Goal: Navigation & Orientation: Find specific page/section

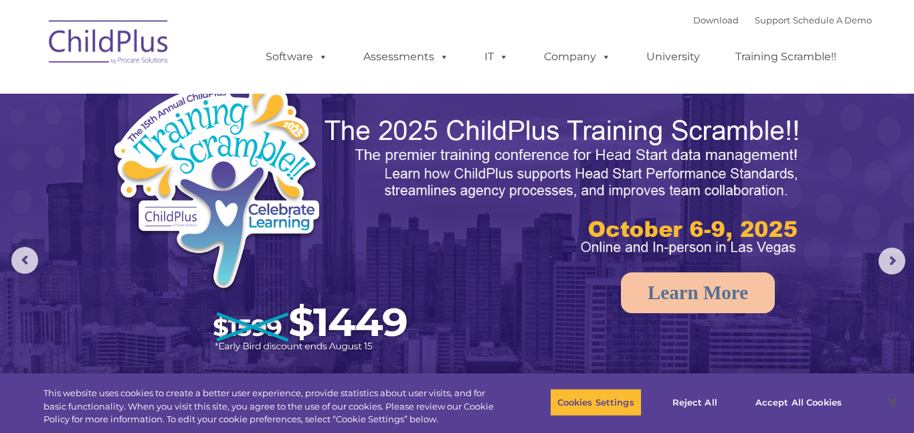
select select "MEDIUM"
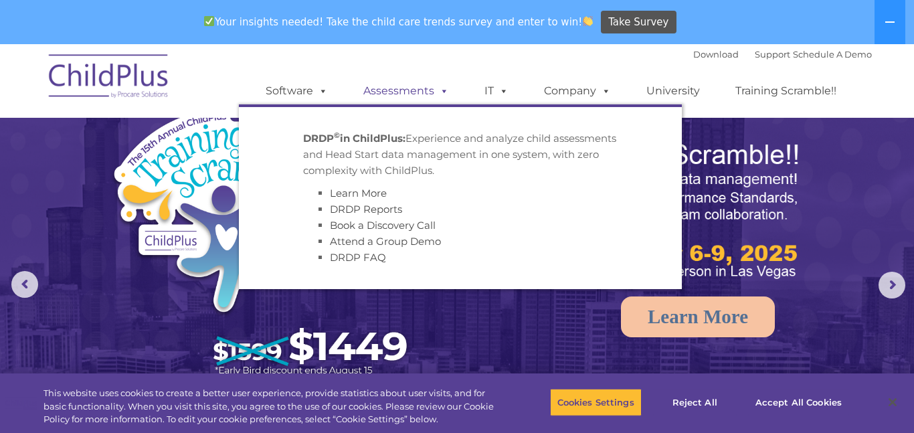
click at [436, 103] on link "Assessments" at bounding box center [406, 91] width 112 height 27
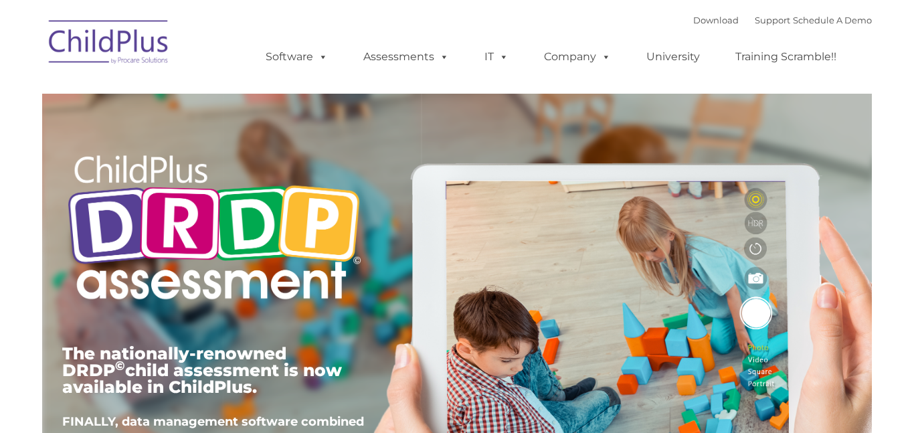
type input ""
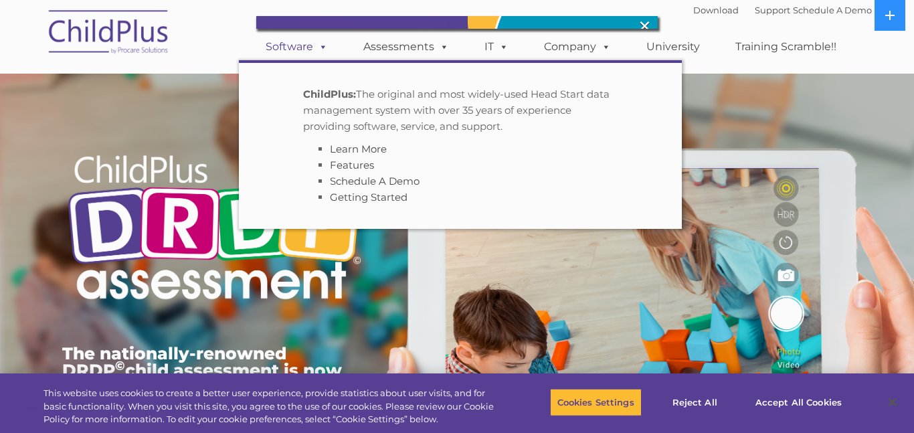
click at [311, 58] on div at bounding box center [457, 216] width 914 height 433
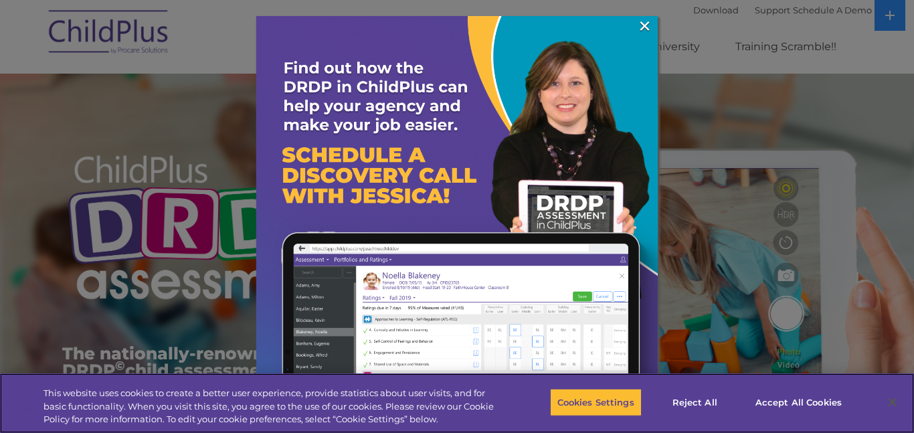
click at [596, 416] on div "Cookies Settings Reject All Accept All Cookies" at bounding box center [704, 403] width 308 height 48
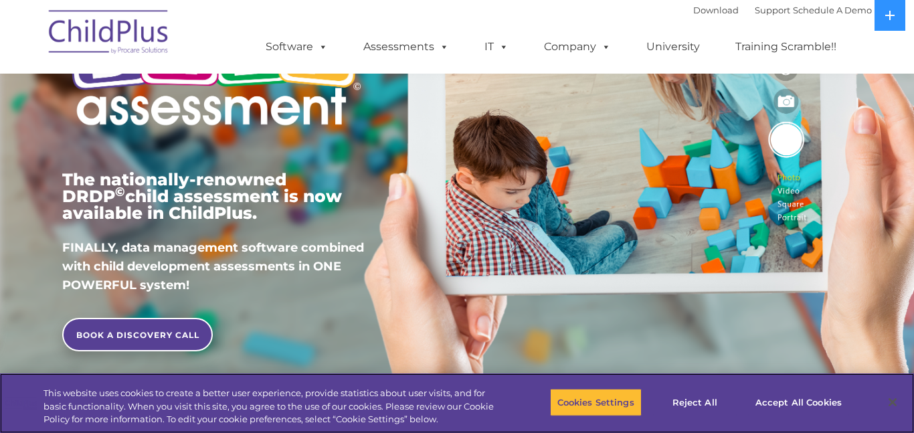
scroll to position [252, 0]
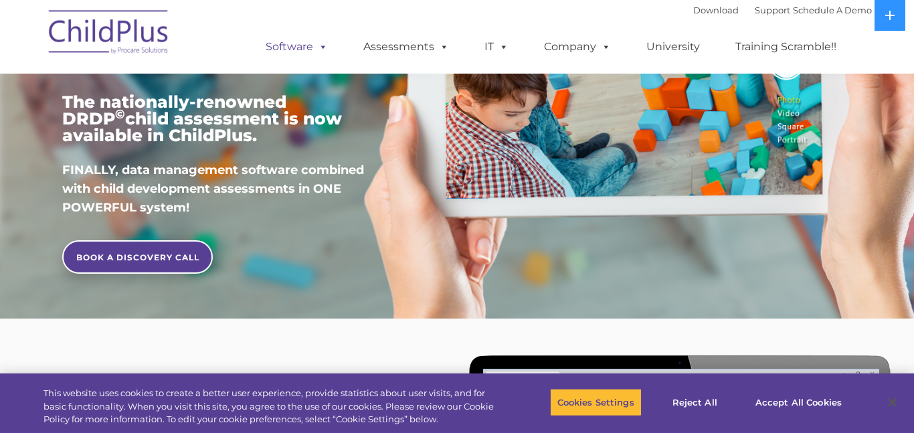
click at [298, 44] on link "Software" at bounding box center [296, 46] width 89 height 27
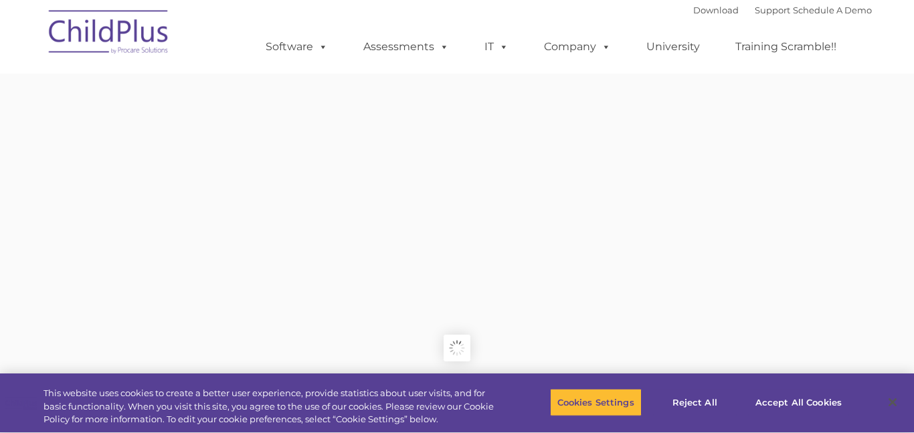
type input ""
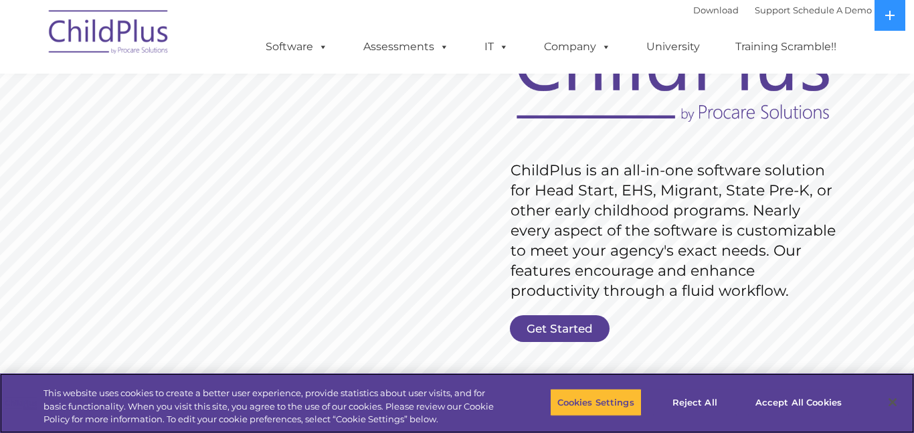
scroll to position [134, 0]
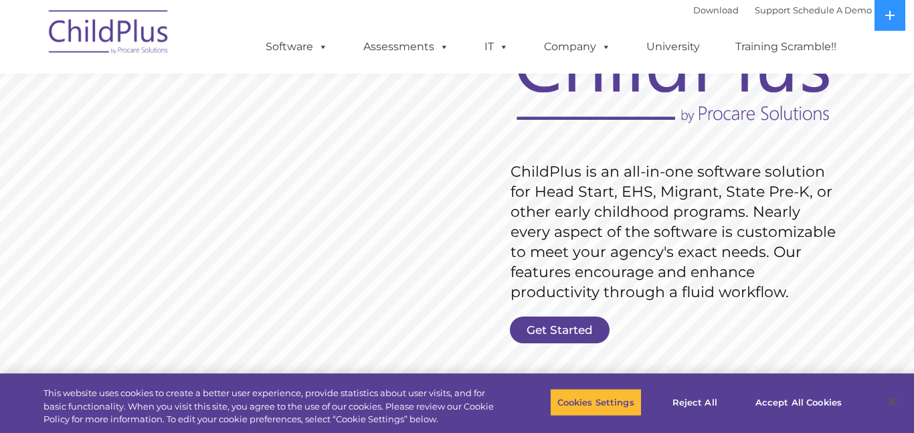
click at [571, 331] on link "Get Started" at bounding box center [560, 330] width 100 height 27
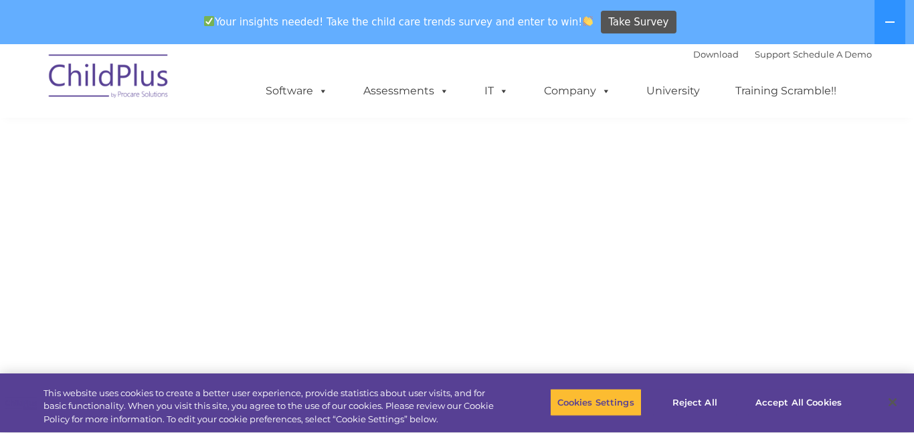
select select "MEDIUM"
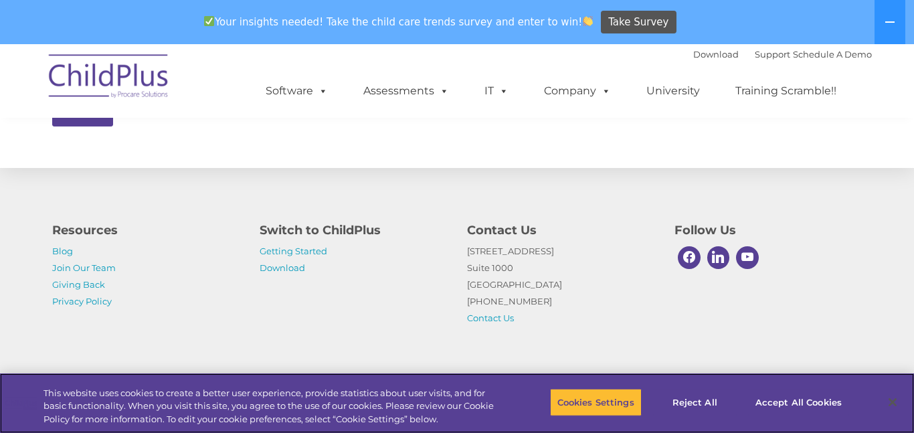
scroll to position [765, 0]
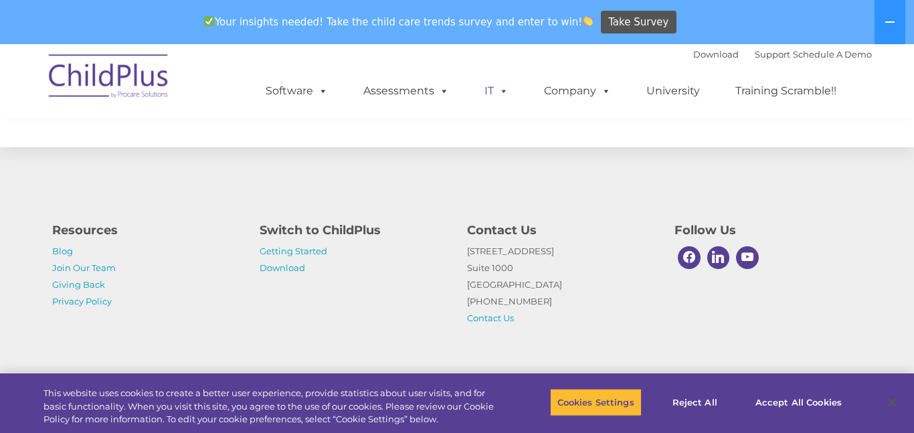
click at [499, 97] on span at bounding box center [501, 90] width 15 height 13
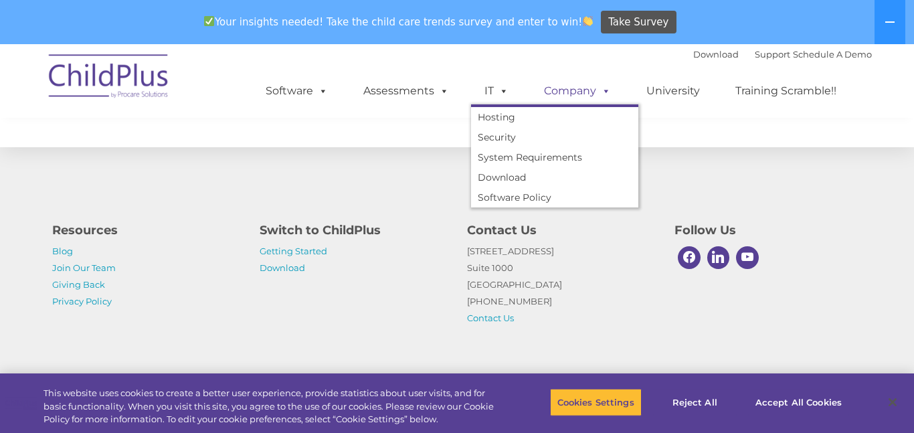
click at [574, 92] on link "Company" at bounding box center [578, 91] width 94 height 27
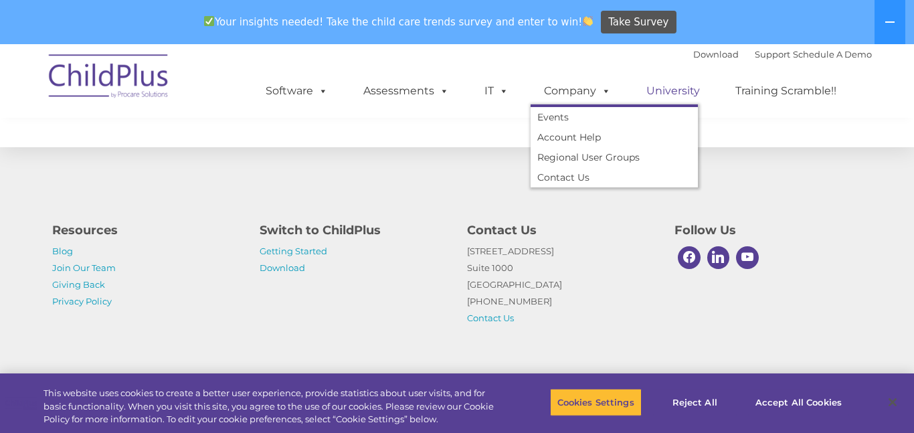
click at [697, 81] on link "University" at bounding box center [673, 91] width 80 height 27
click at [818, 97] on link "Training Scramble!!" at bounding box center [786, 91] width 128 height 27
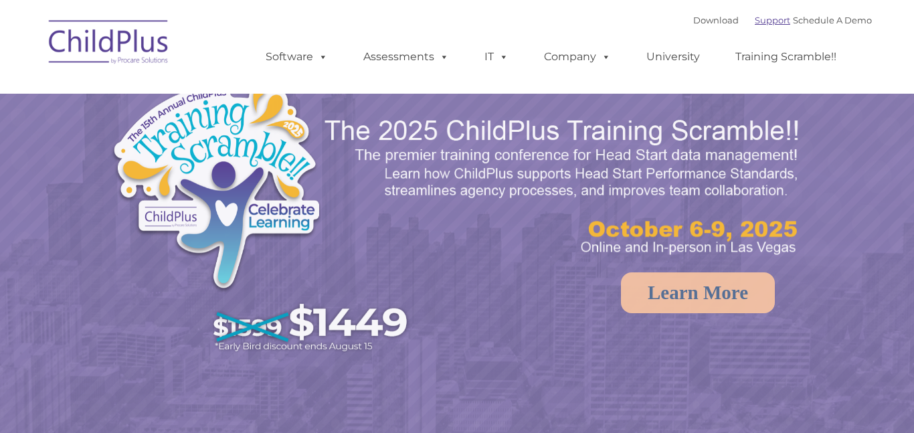
select select "MEDIUM"
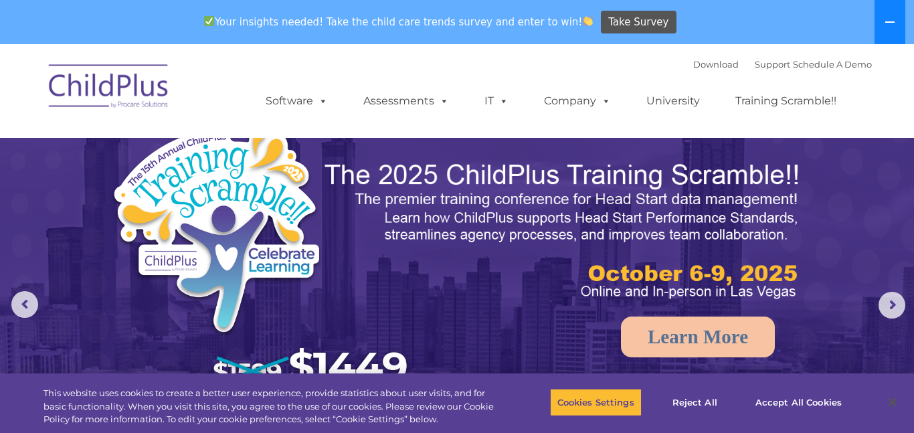
click at [885, 19] on icon at bounding box center [890, 22] width 11 height 11
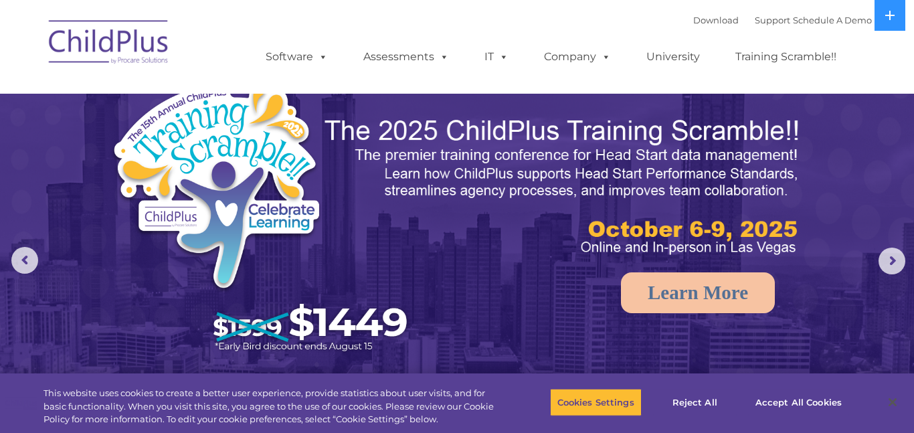
click at [881, 266] on rs-arrow at bounding box center [892, 261] width 27 height 27
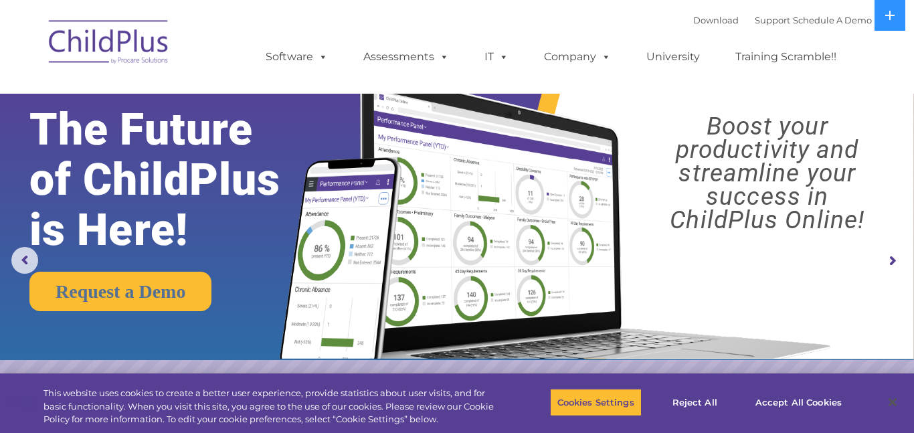
click at [882, 274] on rs-arrow at bounding box center [892, 261] width 27 height 27
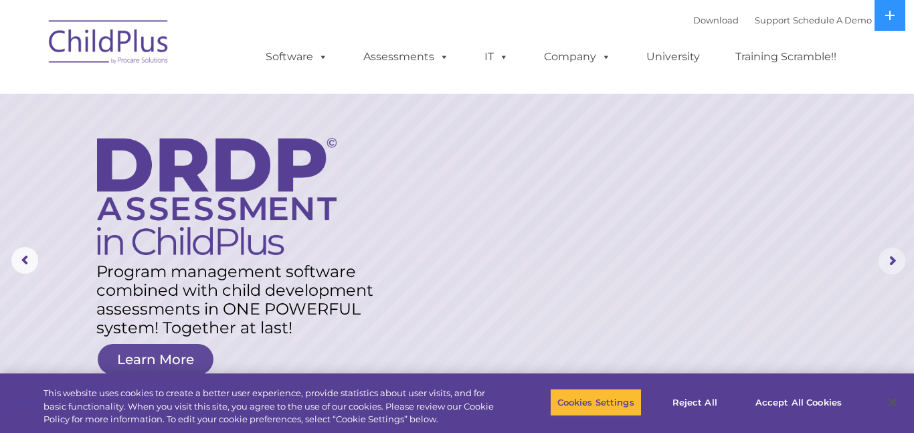
click at [895, 262] on rs-arrow at bounding box center [892, 261] width 27 height 27
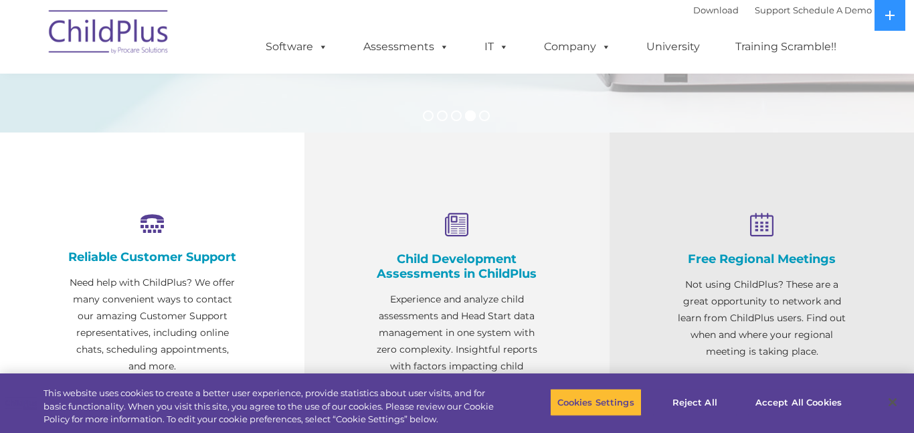
scroll to position [383, 0]
